Goal: Find specific page/section: Find specific page/section

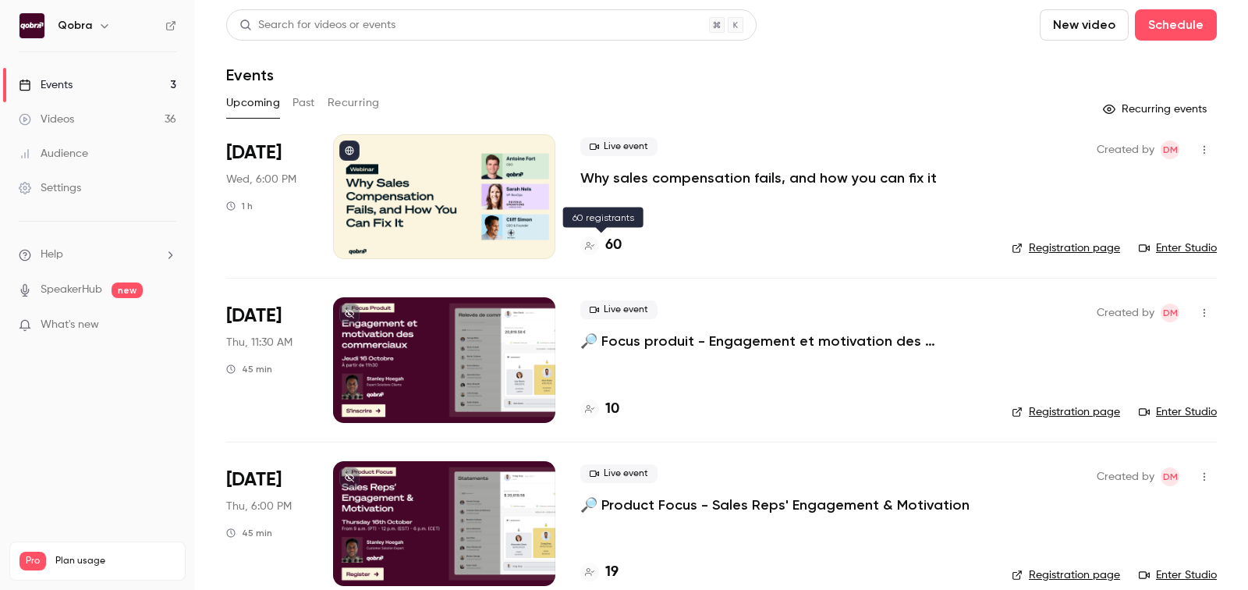
click at [612, 249] on h4 "60" at bounding box center [613, 245] width 16 height 21
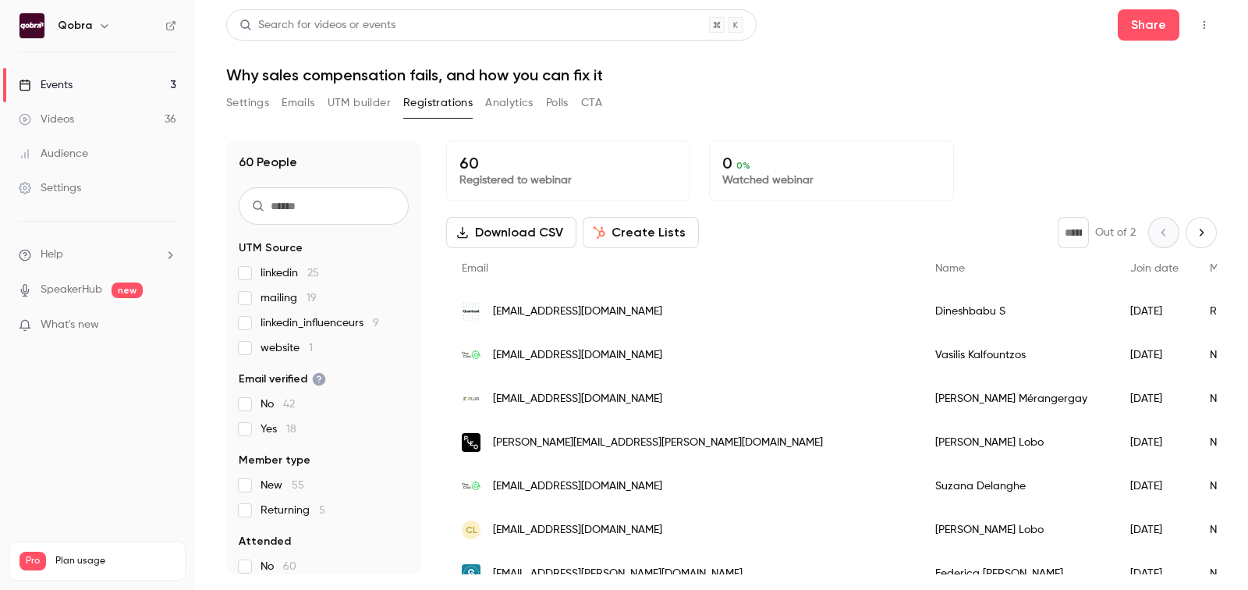
click at [126, 92] on link "Events 3" at bounding box center [97, 85] width 195 height 34
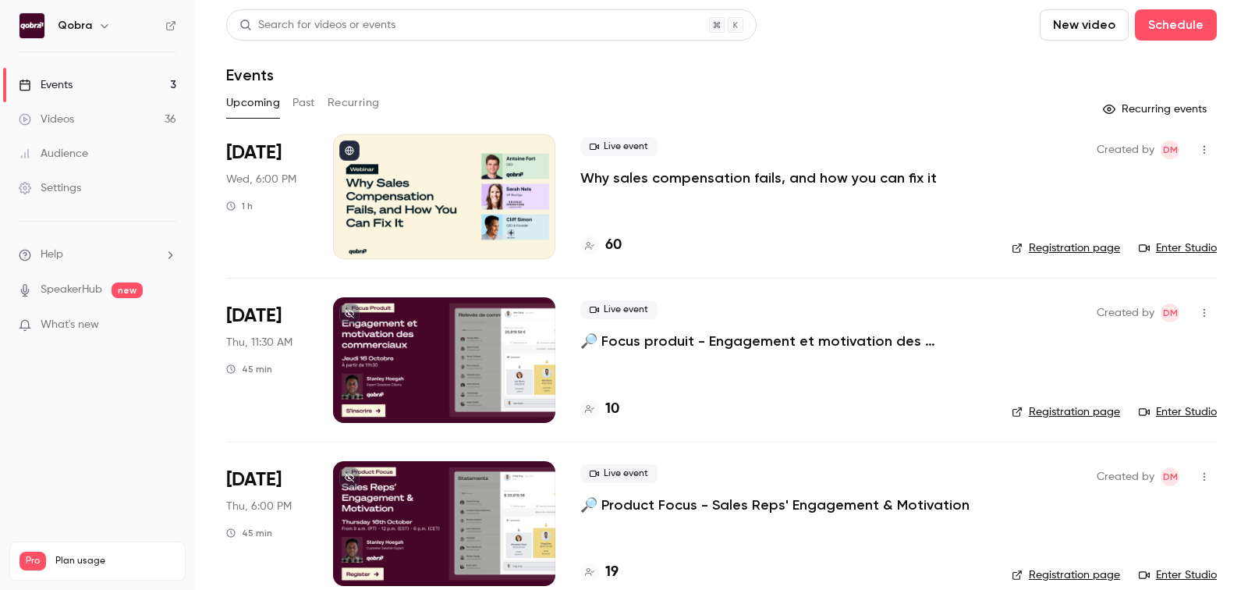
scroll to position [23, 0]
click at [603, 244] on div "60" at bounding box center [600, 245] width 41 height 21
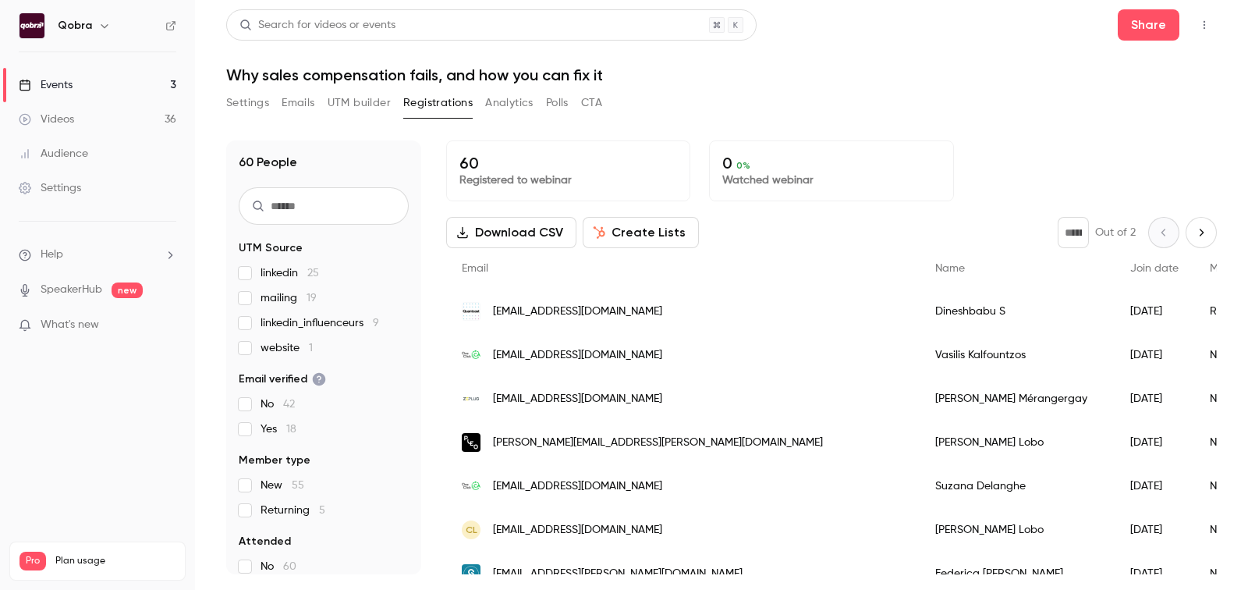
click at [300, 297] on span "mailing 19" at bounding box center [289, 298] width 56 height 16
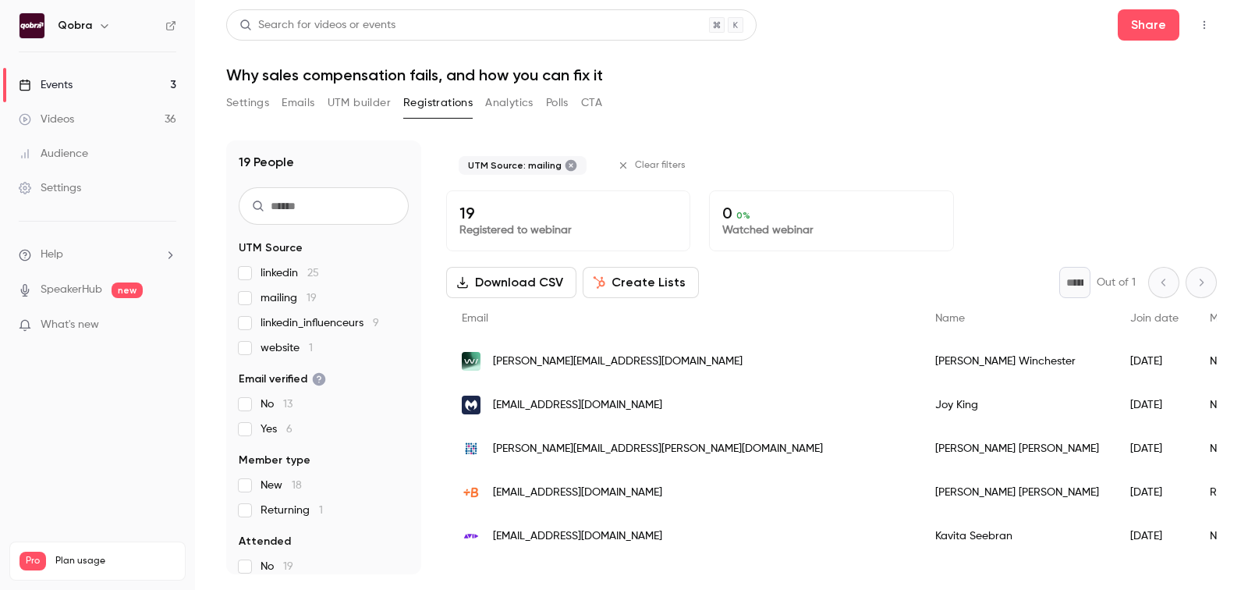
click at [299, 276] on span "linkedin 25" at bounding box center [290, 273] width 59 height 16
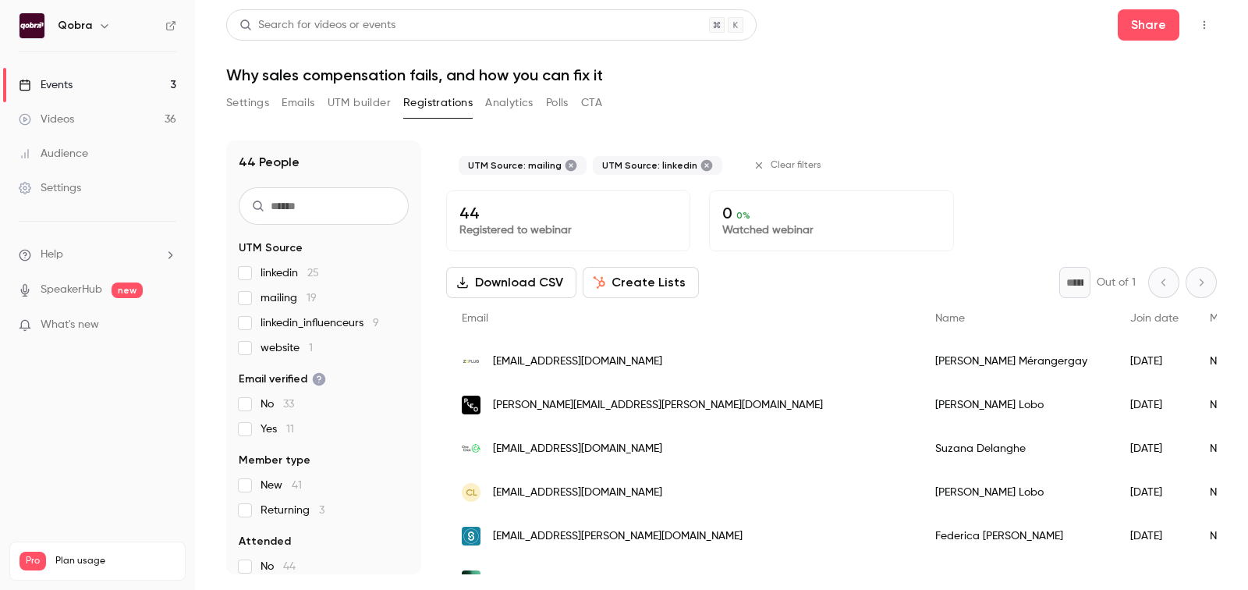
click at [289, 294] on span "mailing 19" at bounding box center [289, 298] width 56 height 16
click at [289, 271] on span "linkedin 25" at bounding box center [290, 273] width 59 height 16
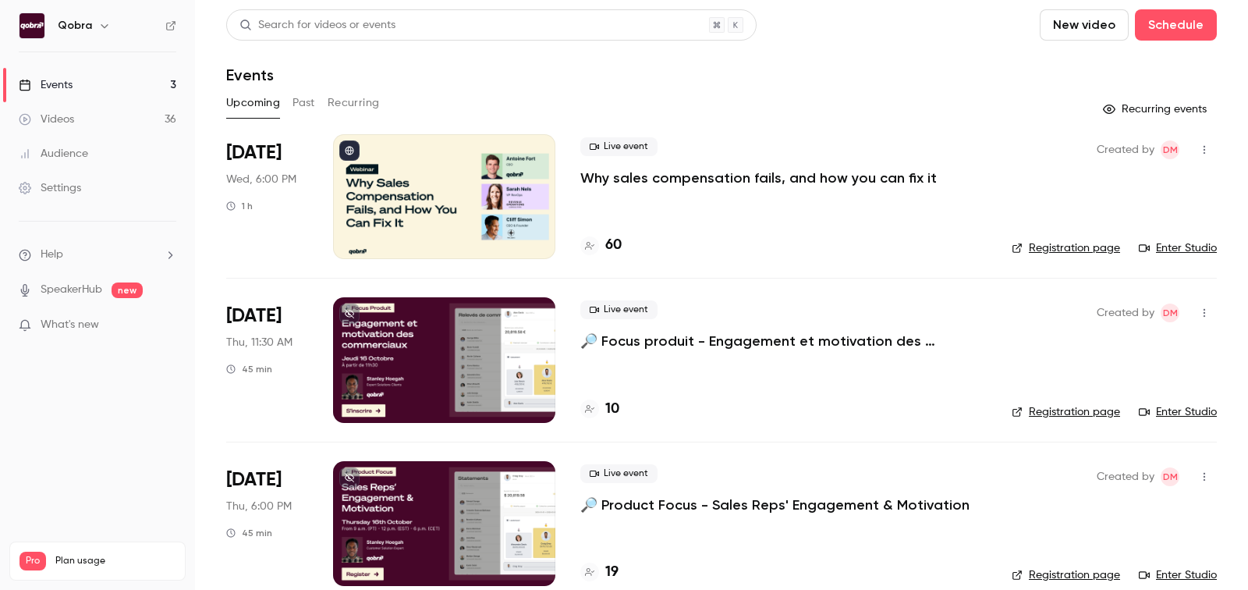
click at [1183, 241] on link "Enter Studio" at bounding box center [1178, 248] width 78 height 16
